Goal: Task Accomplishment & Management: Manage account settings

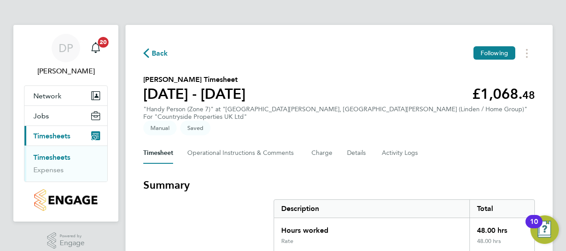
click at [401, 59] on div "Back Following" at bounding box center [338, 53] width 391 height 14
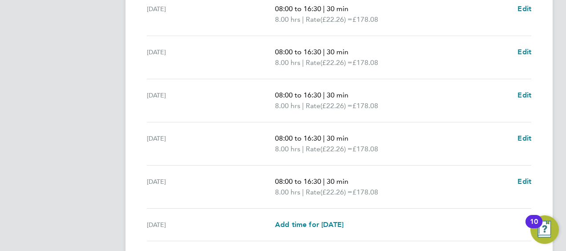
scroll to position [401, 0]
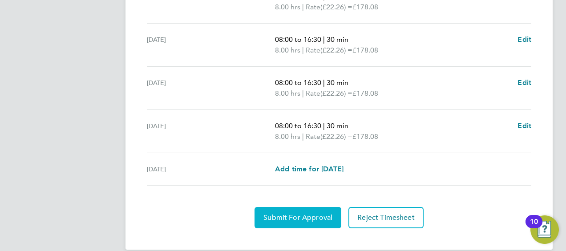
click at [298, 213] on span "Submit For Approval" at bounding box center [297, 217] width 69 height 9
click at [309, 213] on span "Approve Timesheet" at bounding box center [297, 217] width 65 height 9
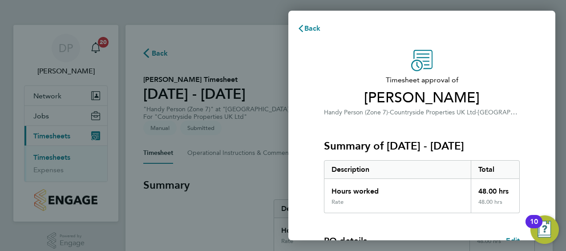
click at [500, 41] on div "Timesheet approval of [PERSON_NAME] Handy Person (Zone 7) · Countryside Propert…" at bounding box center [421, 227] width 267 height 376
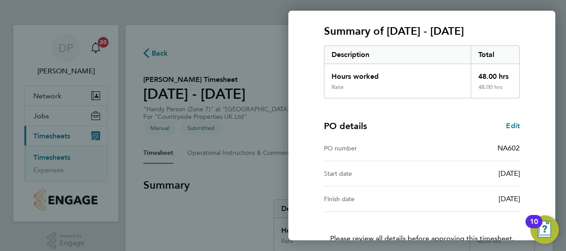
scroll to position [174, 0]
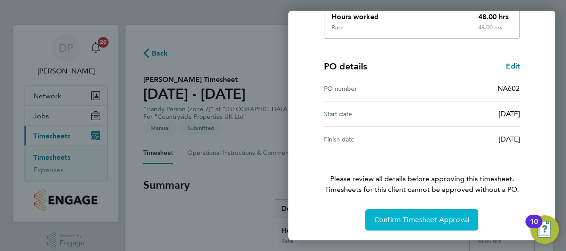
click at [425, 215] on span "Confirm Timesheet Approval" at bounding box center [421, 219] width 95 height 9
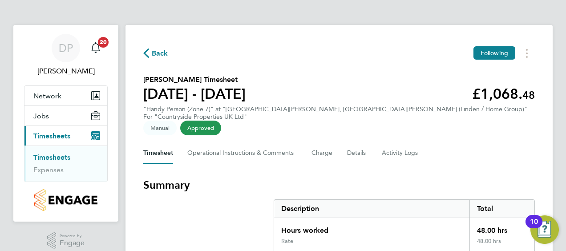
click at [405, 58] on div "Back Following" at bounding box center [338, 53] width 391 height 14
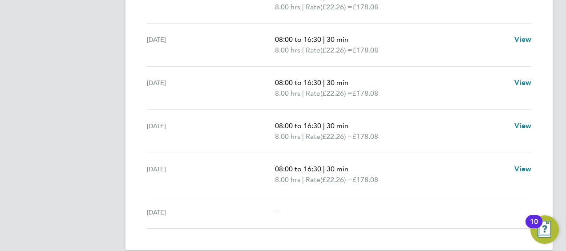
scroll to position [358, 0]
